Goal: Transaction & Acquisition: Purchase product/service

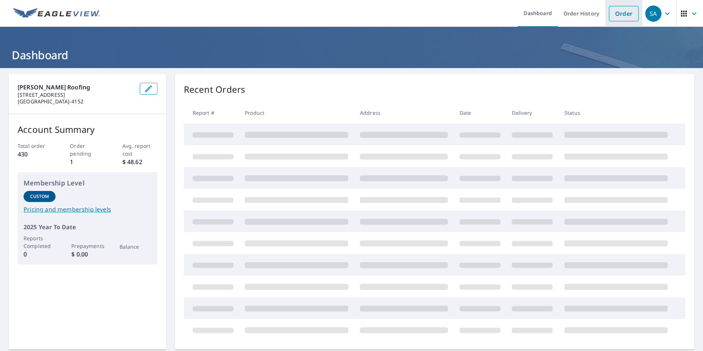
click at [624, 21] on link "Order" at bounding box center [624, 13] width 30 height 15
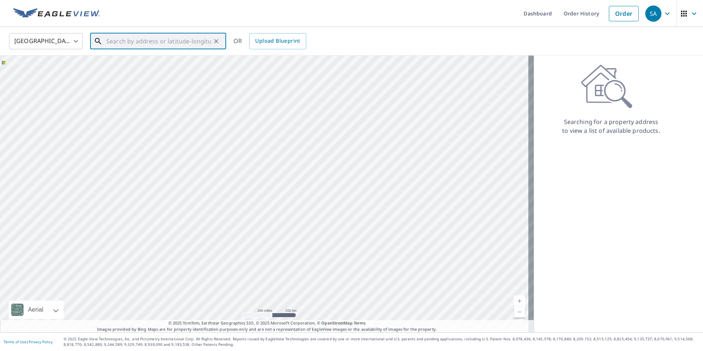
click at [157, 43] on input "text" at bounding box center [158, 41] width 105 height 21
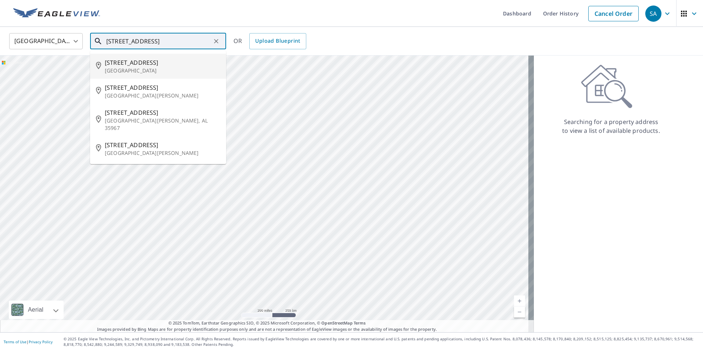
click at [130, 68] on p "[GEOGRAPHIC_DATA]" at bounding box center [162, 70] width 115 height 7
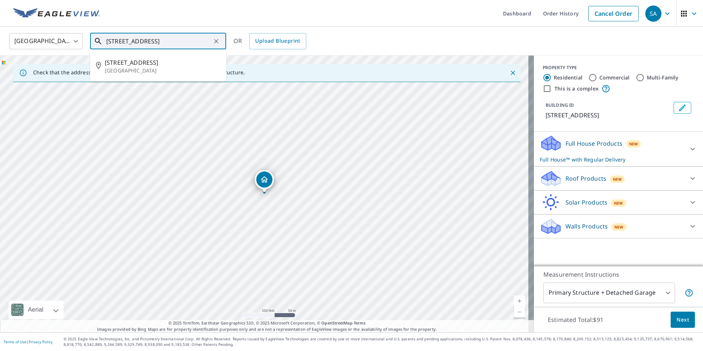
click at [112, 42] on input "[STREET_ADDRESS]" at bounding box center [158, 41] width 105 height 21
click at [140, 60] on span "[STREET_ADDRESS]" at bounding box center [162, 62] width 115 height 9
type input "[STREET_ADDRESS]"
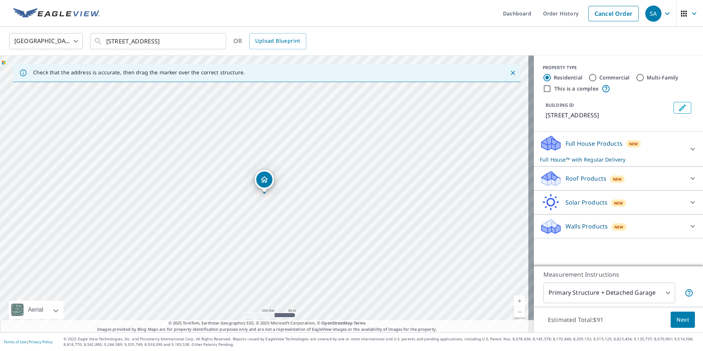
click at [689, 175] on icon at bounding box center [692, 178] width 9 height 9
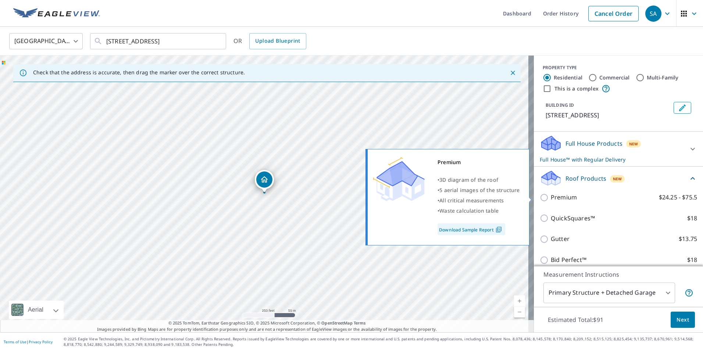
click at [541, 197] on input "Premium $24.25 - $75.5" at bounding box center [545, 197] width 11 height 9
checkbox input "true"
checkbox input "false"
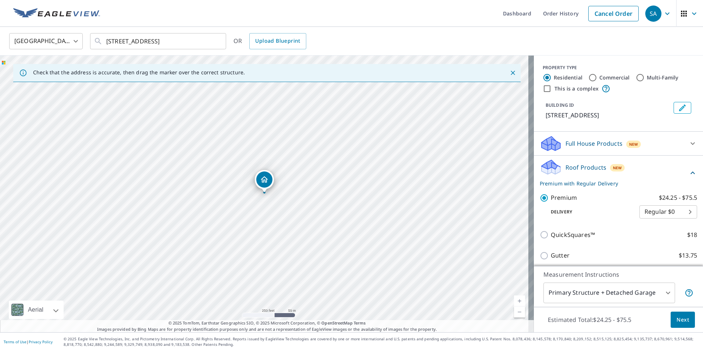
click at [680, 318] on span "Next" at bounding box center [682, 319] width 12 height 9
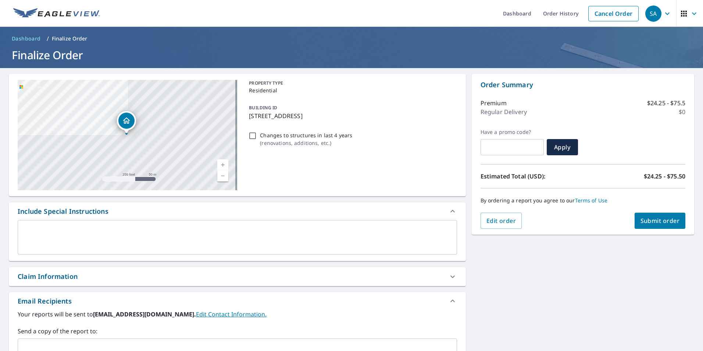
click at [657, 224] on span "Submit order" at bounding box center [659, 220] width 39 height 8
checkbox input "true"
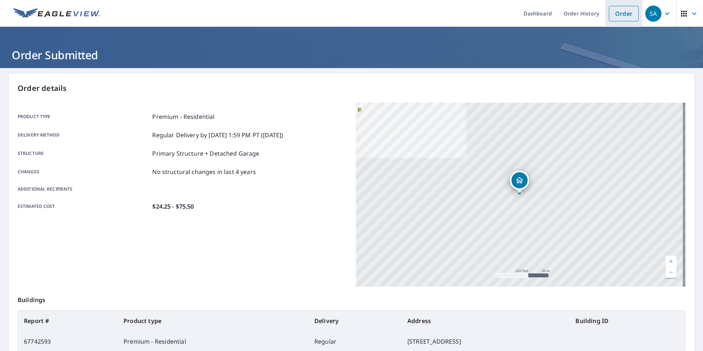
click at [614, 14] on link "Order" at bounding box center [624, 13] width 30 height 15
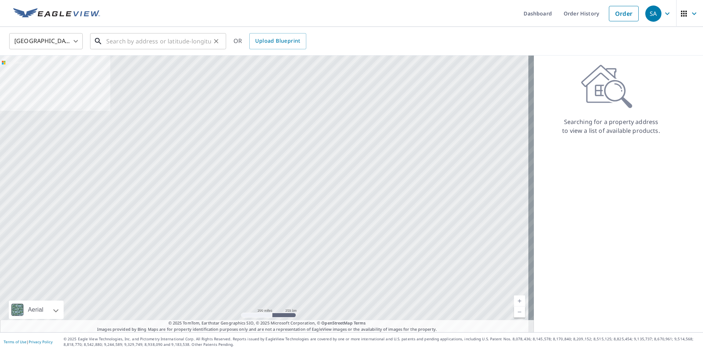
click at [137, 44] on input "text" at bounding box center [158, 41] width 105 height 21
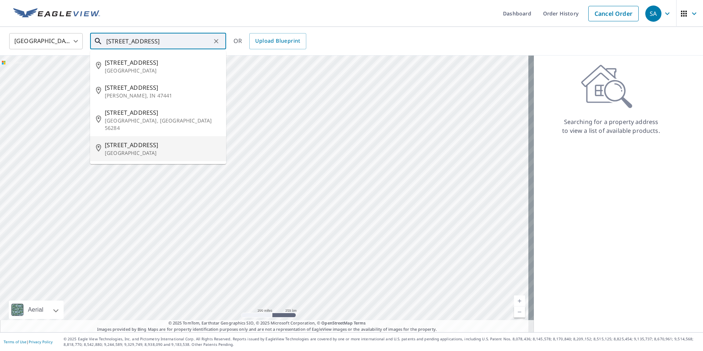
click at [123, 149] on p "[GEOGRAPHIC_DATA]" at bounding box center [162, 152] width 115 height 7
type input "[STREET_ADDRESS]"
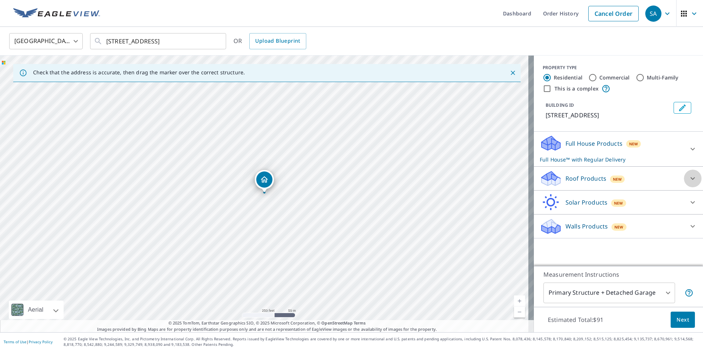
click at [688, 178] on icon at bounding box center [692, 178] width 9 height 9
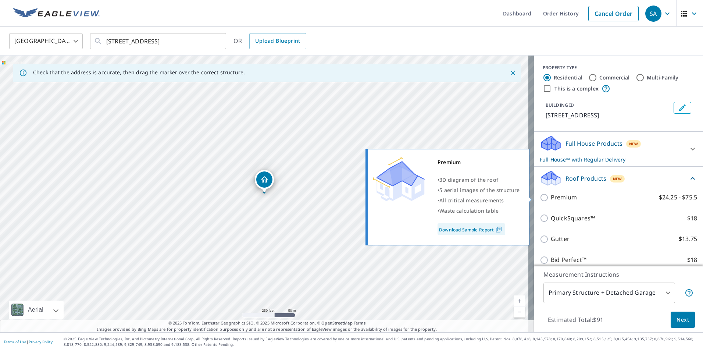
click at [542, 196] on input "Premium $24.25 - $75.5" at bounding box center [545, 197] width 11 height 9
checkbox input "true"
checkbox input "false"
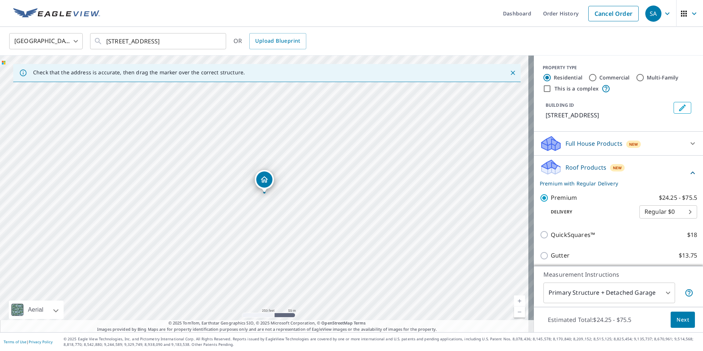
click at [676, 318] on span "Next" at bounding box center [682, 319] width 12 height 9
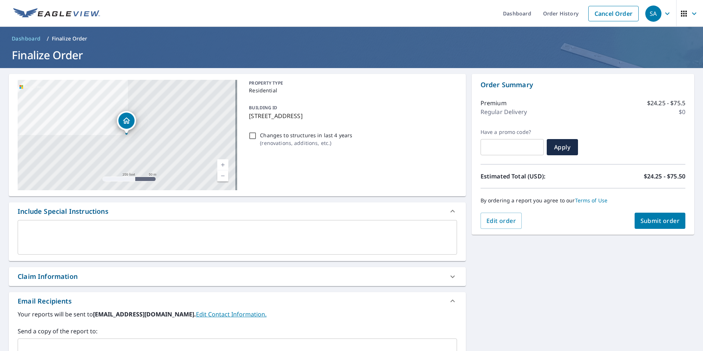
click at [645, 224] on span "Submit order" at bounding box center [659, 220] width 39 height 8
checkbox input "true"
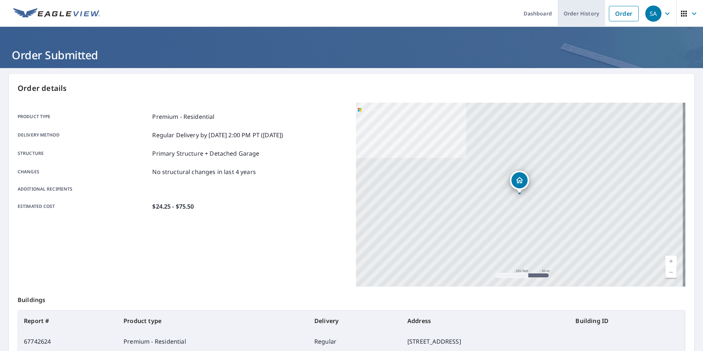
click at [567, 17] on link "Order History" at bounding box center [581, 13] width 47 height 27
